Goal: Information Seeking & Learning: Check status

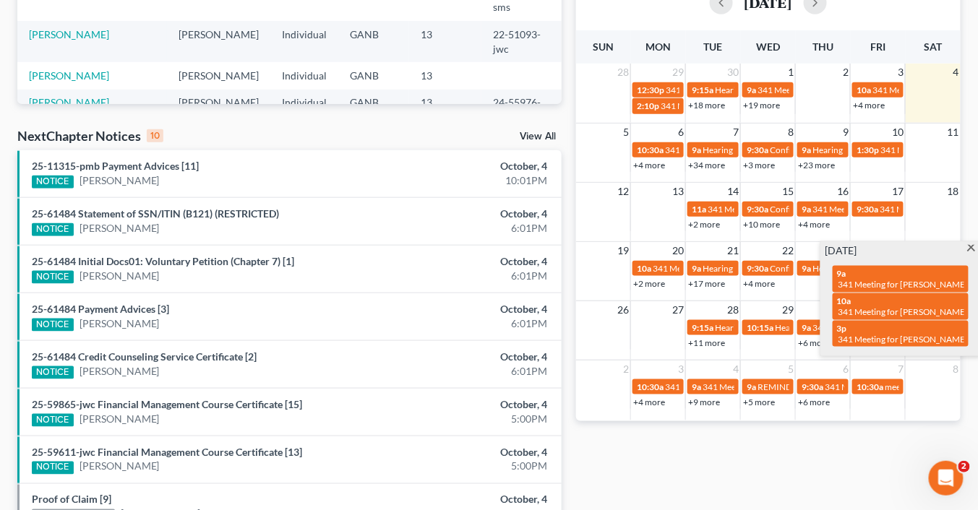
scroll to position [347, 0]
click at [972, 248] on span at bounding box center [970, 249] width 11 height 9
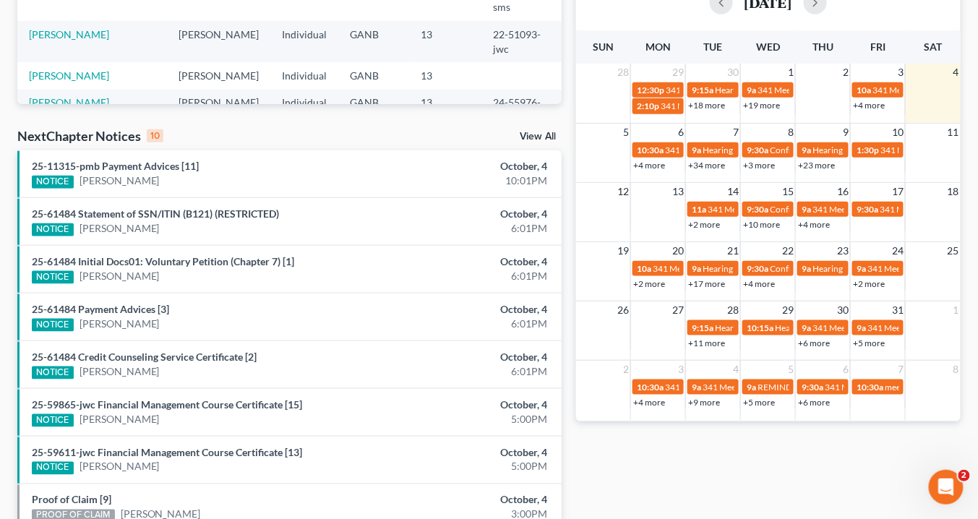
click at [657, 281] on link "+2 more" at bounding box center [649, 283] width 32 height 11
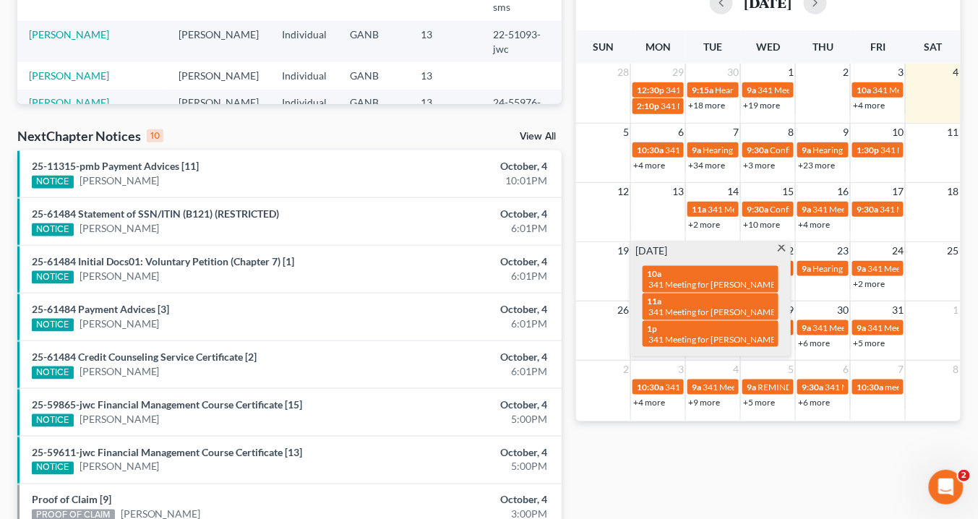
click at [781, 246] on span at bounding box center [781, 249] width 11 height 9
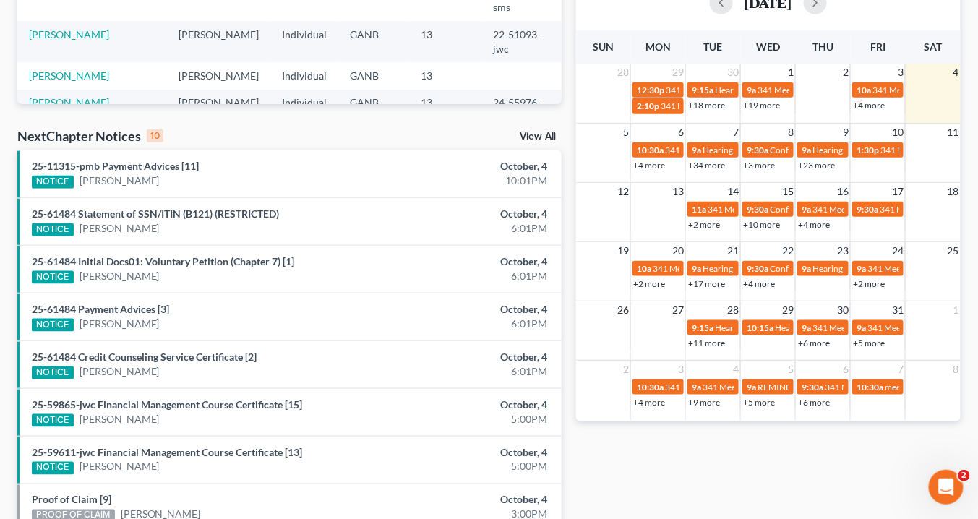
click at [707, 284] on link "+17 more" at bounding box center [706, 283] width 37 height 11
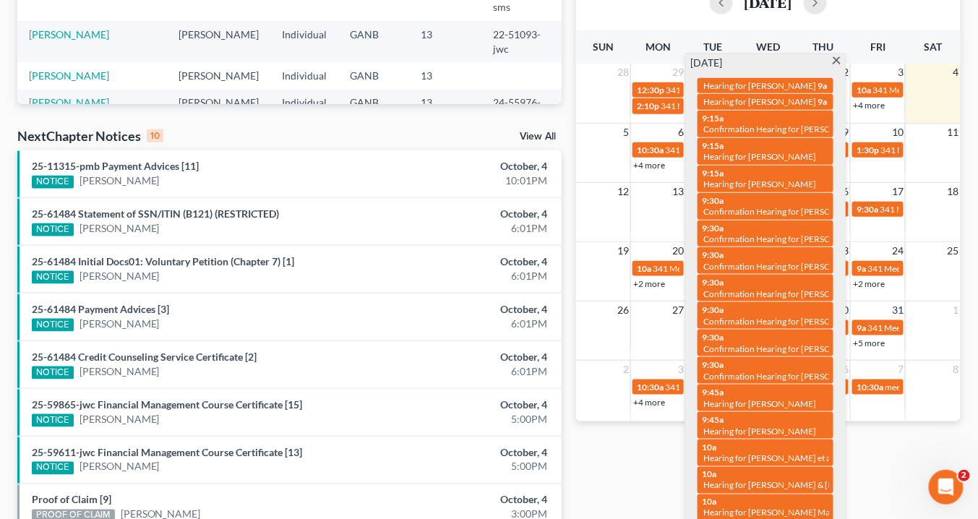
click at [835, 57] on span at bounding box center [836, 61] width 11 height 9
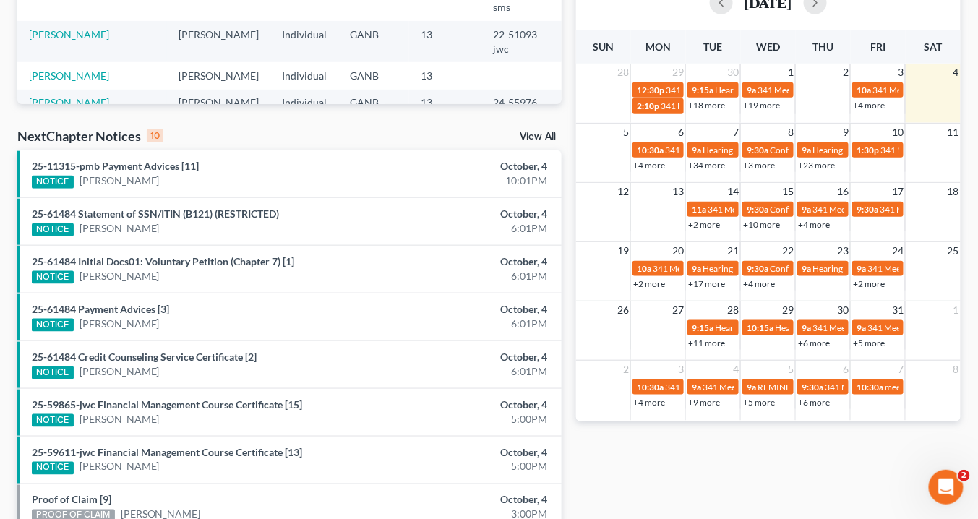
click at [767, 283] on link "+4 more" at bounding box center [759, 283] width 32 height 11
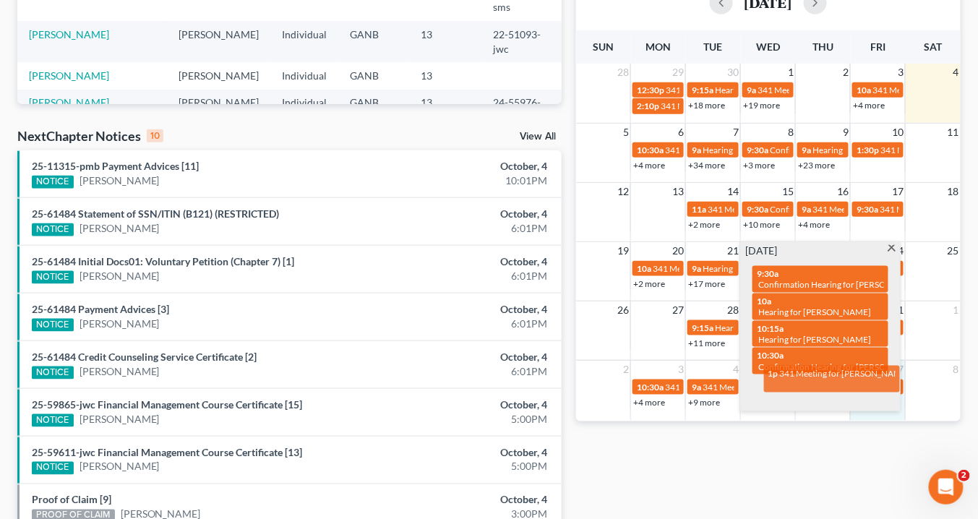
drag, startPoint x: 879, startPoint y: 385, endPoint x: 890, endPoint y: 385, distance: 11.6
click at [890, 385] on div "[PERSON_NAME] Tue Wed Thu Fri Sat 28 29 30 1 2 3 4 12:30p 341 Meeting for [PERS…" at bounding box center [768, 225] width 384 height 390
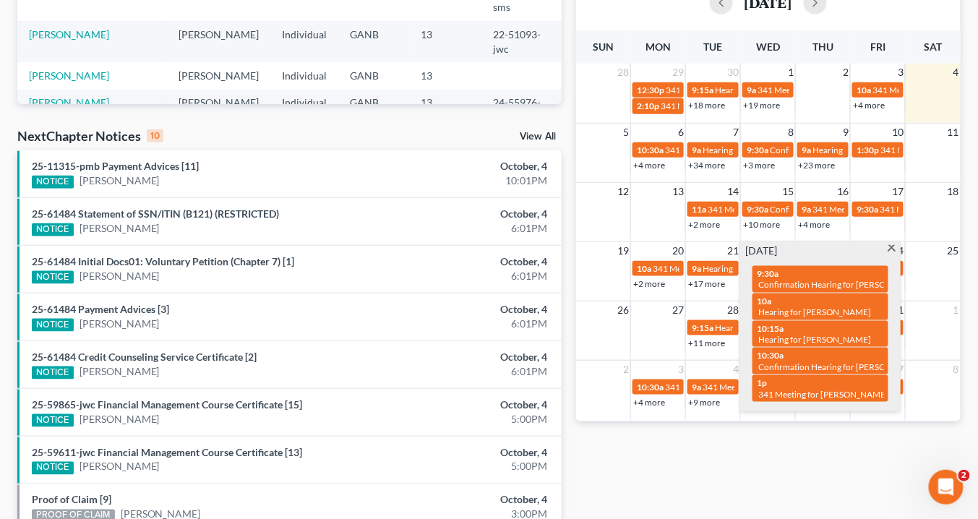
click at [890, 242] on div "[DATE] 9:30a Confirmation Hearing for [PERSON_NAME] 10a Hearing for [PERSON_NAM…" at bounding box center [820, 326] width 159 height 169
click at [893, 246] on span at bounding box center [891, 249] width 11 height 9
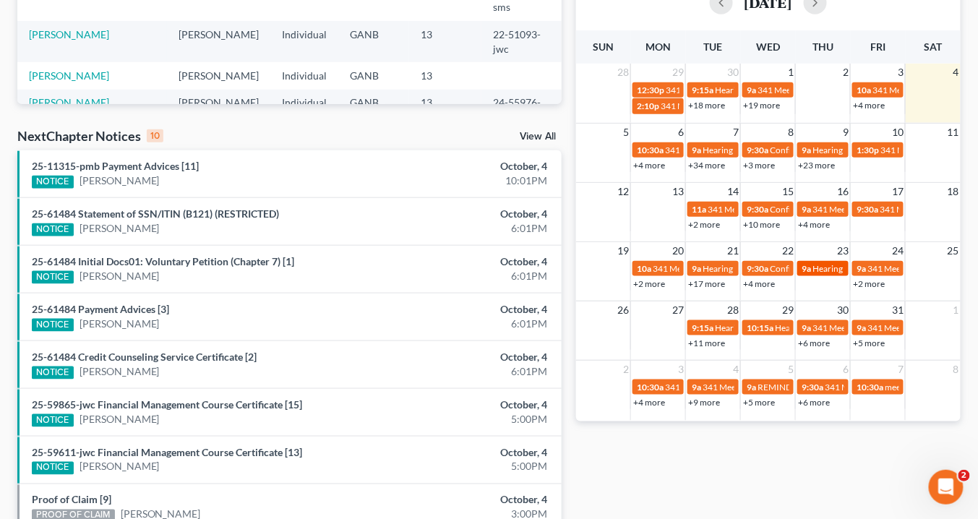
click at [818, 266] on span "Hearing for [PERSON_NAME]" at bounding box center [868, 268] width 113 height 11
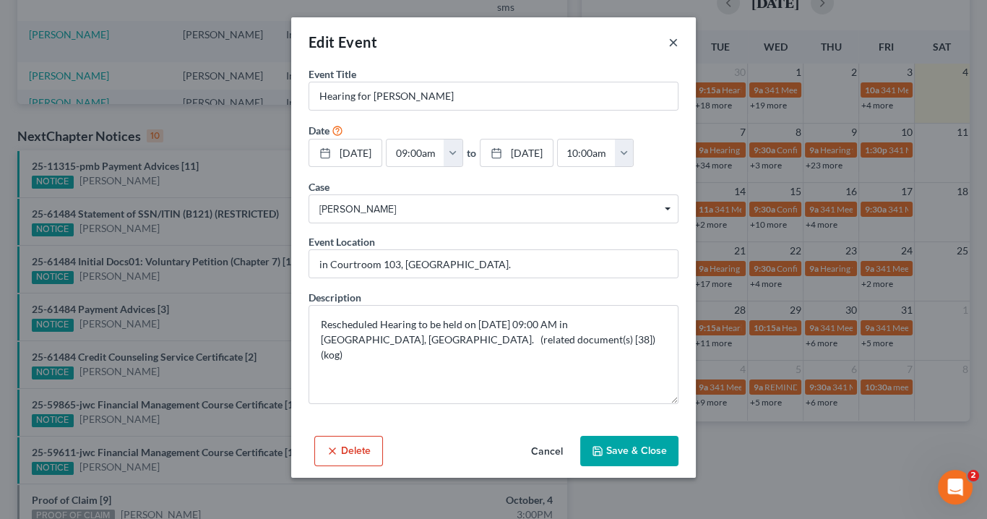
click at [673, 40] on button "×" at bounding box center [673, 41] width 10 height 17
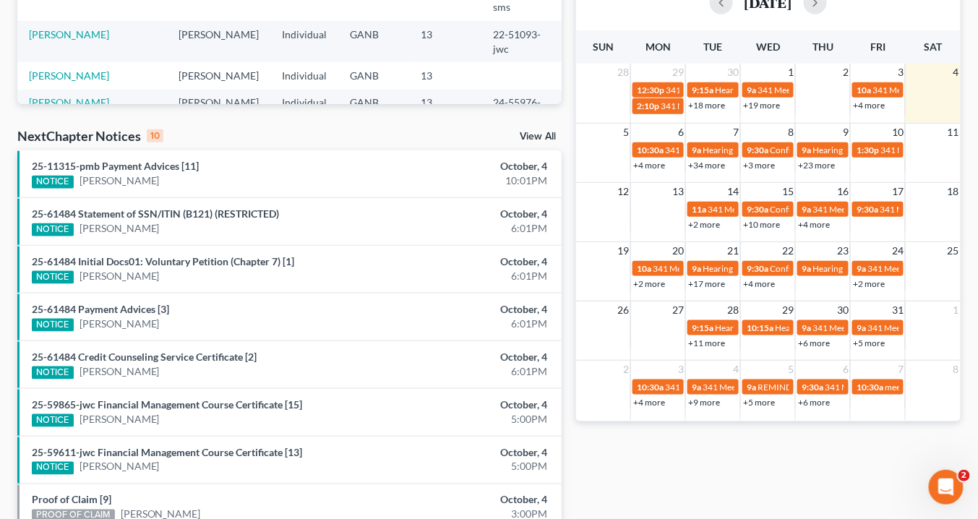
click at [863, 282] on link "+2 more" at bounding box center [869, 283] width 32 height 11
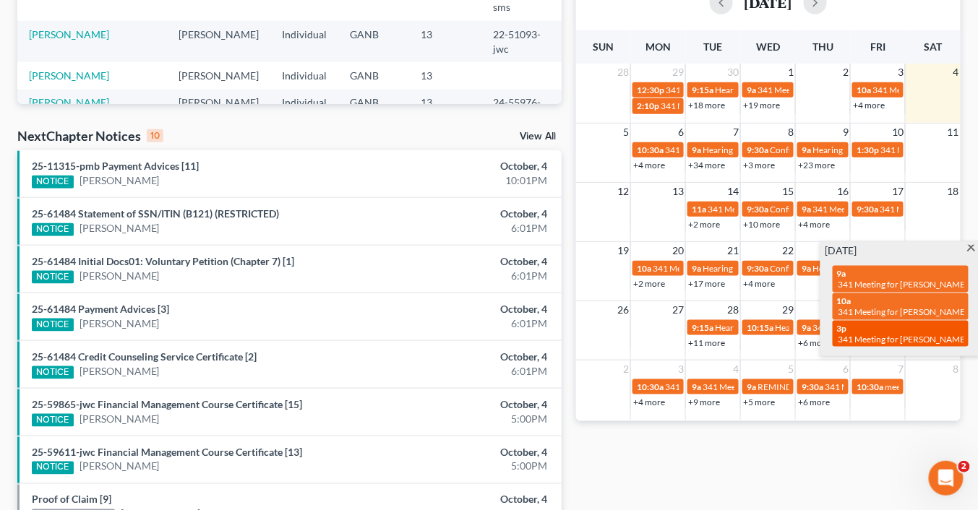
click at [949, 335] on span "341 Meeting for [PERSON_NAME]" at bounding box center [903, 339] width 130 height 11
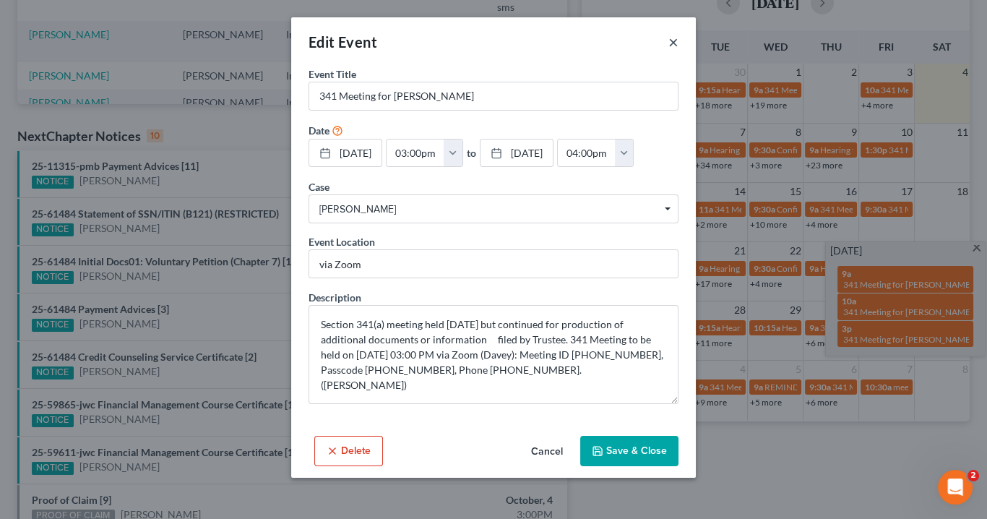
drag, startPoint x: 671, startPoint y: 44, endPoint x: 653, endPoint y: 4, distance: 44.3
click at [672, 45] on button "×" at bounding box center [673, 41] width 10 height 17
